Goal: Check status: Check status

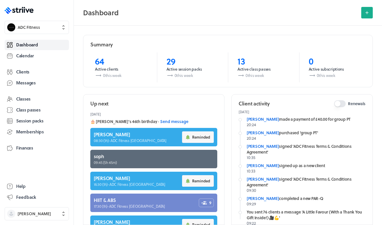
click at [25, 10] on rect at bounding box center [24, 11] width 1 height 4
click at [33, 58] on span "Calendar" at bounding box center [25, 56] width 18 height 6
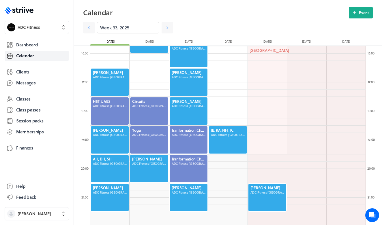
scroll to position [455, 0]
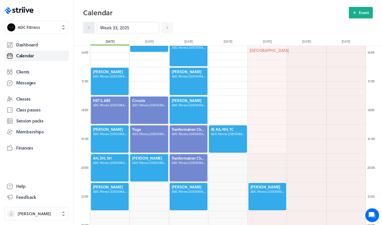
click at [87, 29] on icon at bounding box center [89, 28] width 6 height 6
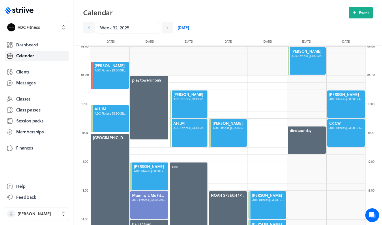
scroll to position [226, 0]
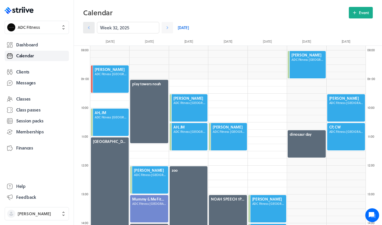
click at [92, 28] on link at bounding box center [89, 28] width 12 height 12
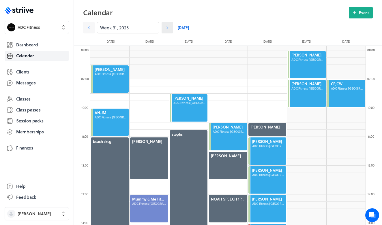
click at [167, 27] on icon at bounding box center [167, 28] width 6 height 6
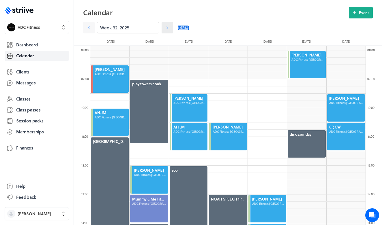
click at [167, 27] on icon at bounding box center [167, 28] width 6 height 6
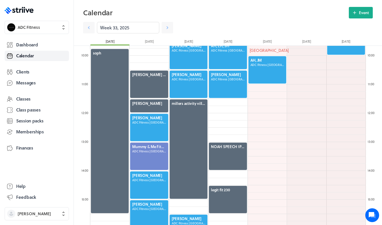
scroll to position [244, 0]
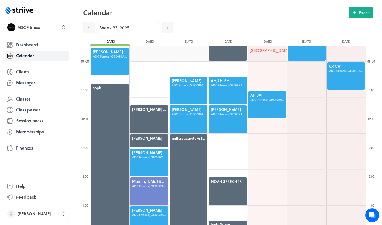
click at [182, 128] on div at bounding box center [188, 119] width 39 height 29
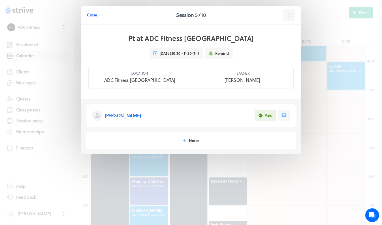
click at [89, 16] on span "Close" at bounding box center [92, 14] width 10 height 5
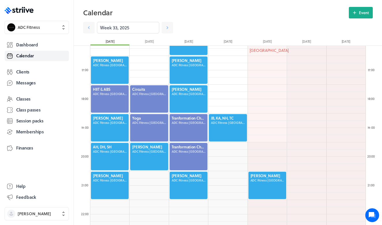
scroll to position [466, 0]
click at [170, 29] on icon at bounding box center [167, 28] width 6 height 6
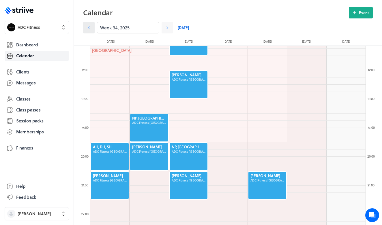
click at [90, 28] on icon at bounding box center [89, 28] width 6 height 6
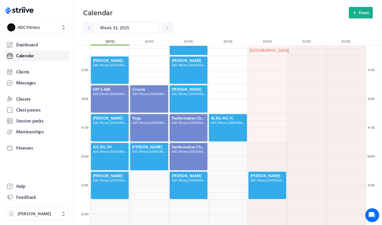
click at [112, 96] on div at bounding box center [109, 99] width 39 height 29
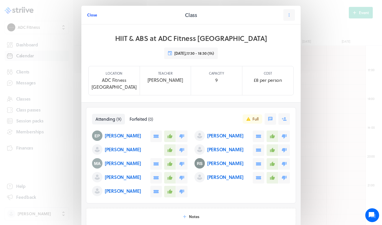
click at [96, 15] on span "Close" at bounding box center [92, 14] width 10 height 5
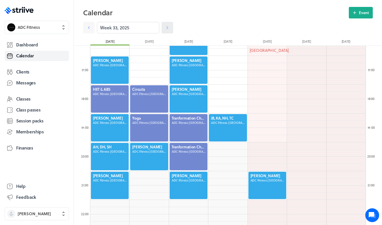
click at [168, 25] on link at bounding box center [168, 28] width 12 height 12
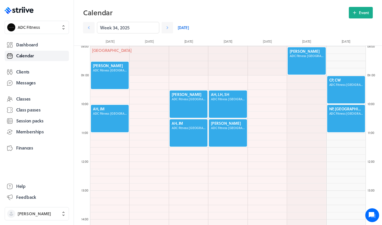
scroll to position [233, 0]
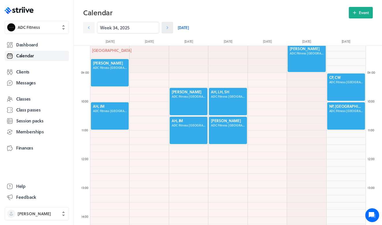
click at [164, 30] on link at bounding box center [168, 28] width 12 height 12
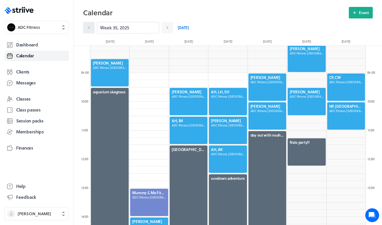
click at [87, 29] on icon at bounding box center [89, 28] width 6 height 6
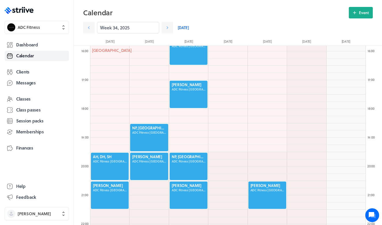
scroll to position [457, 0]
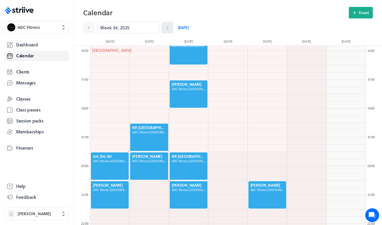
click at [166, 32] on link at bounding box center [168, 28] width 12 height 12
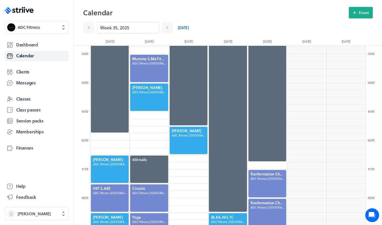
scroll to position [367, 0]
click at [170, 26] on icon at bounding box center [167, 28] width 6 height 6
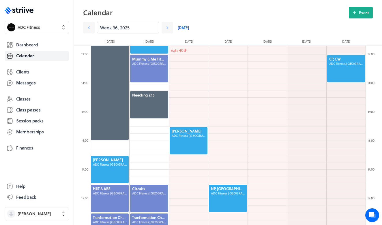
drag, startPoint x: 170, startPoint y: 26, endPoint x: 173, endPoint y: 28, distance: 3.8
click at [173, 28] on div "Week 36, 2025 [DATE]" at bounding box center [187, 28] width 209 height 12
click at [167, 27] on icon at bounding box center [167, 28] width 6 height 6
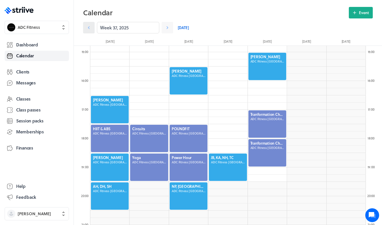
scroll to position [425, 0]
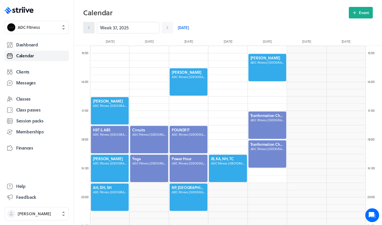
click at [92, 26] on link at bounding box center [89, 28] width 12 height 12
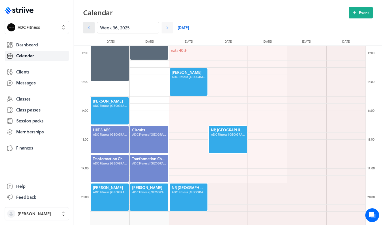
click at [92, 26] on link at bounding box center [89, 28] width 12 height 12
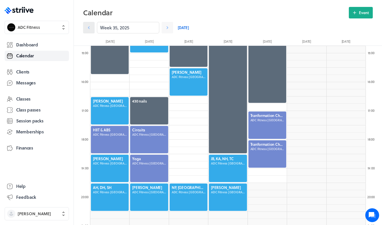
click at [92, 26] on link at bounding box center [89, 28] width 12 height 12
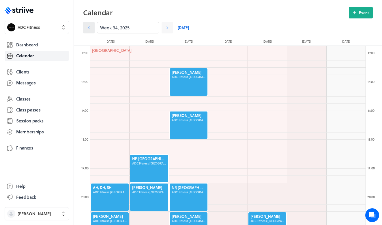
click at [92, 27] on link at bounding box center [89, 28] width 12 height 12
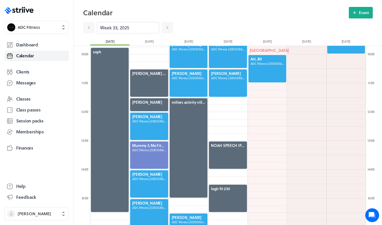
scroll to position [281, 0]
